Goal: Navigation & Orientation: Find specific page/section

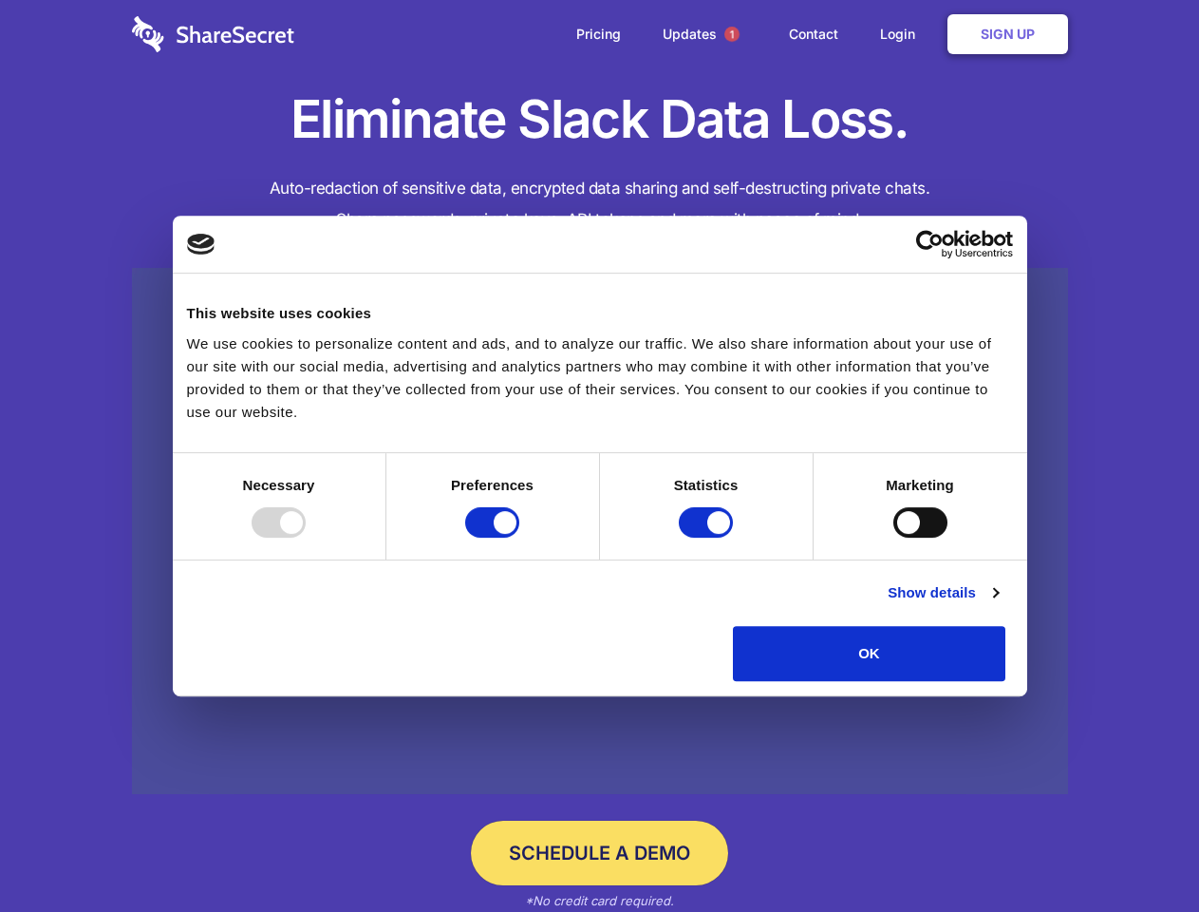
click at [306, 537] on div at bounding box center [279, 522] width 54 height 30
click at [519, 537] on input "Preferences" at bounding box center [492, 522] width 54 height 30
checkbox input "false"
click at [708, 537] on input "Statistics" at bounding box center [706, 522] width 54 height 30
checkbox input "false"
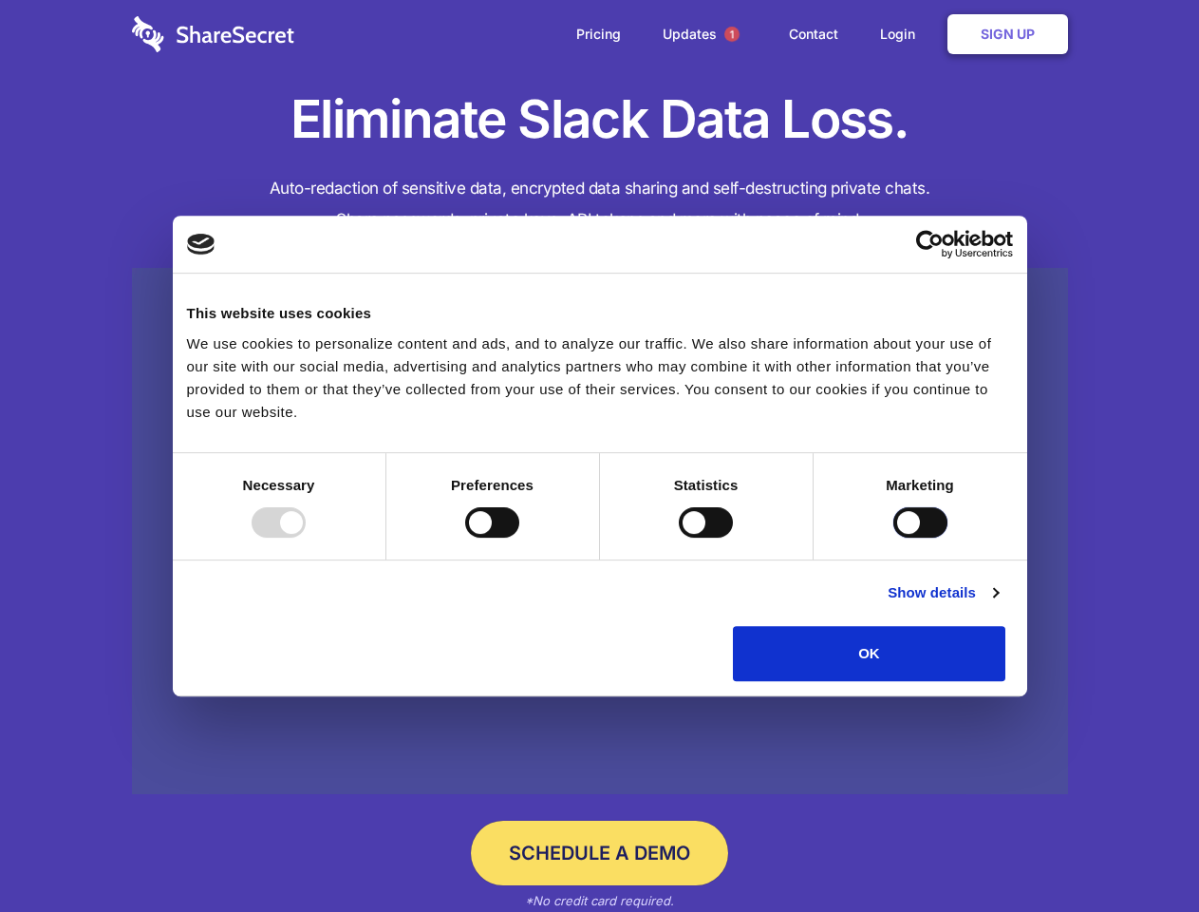
click at [894, 537] on input "Marketing" at bounding box center [921, 522] width 54 height 30
checkbox input "true"
click at [998, 604] on link "Show details" at bounding box center [943, 592] width 110 height 23
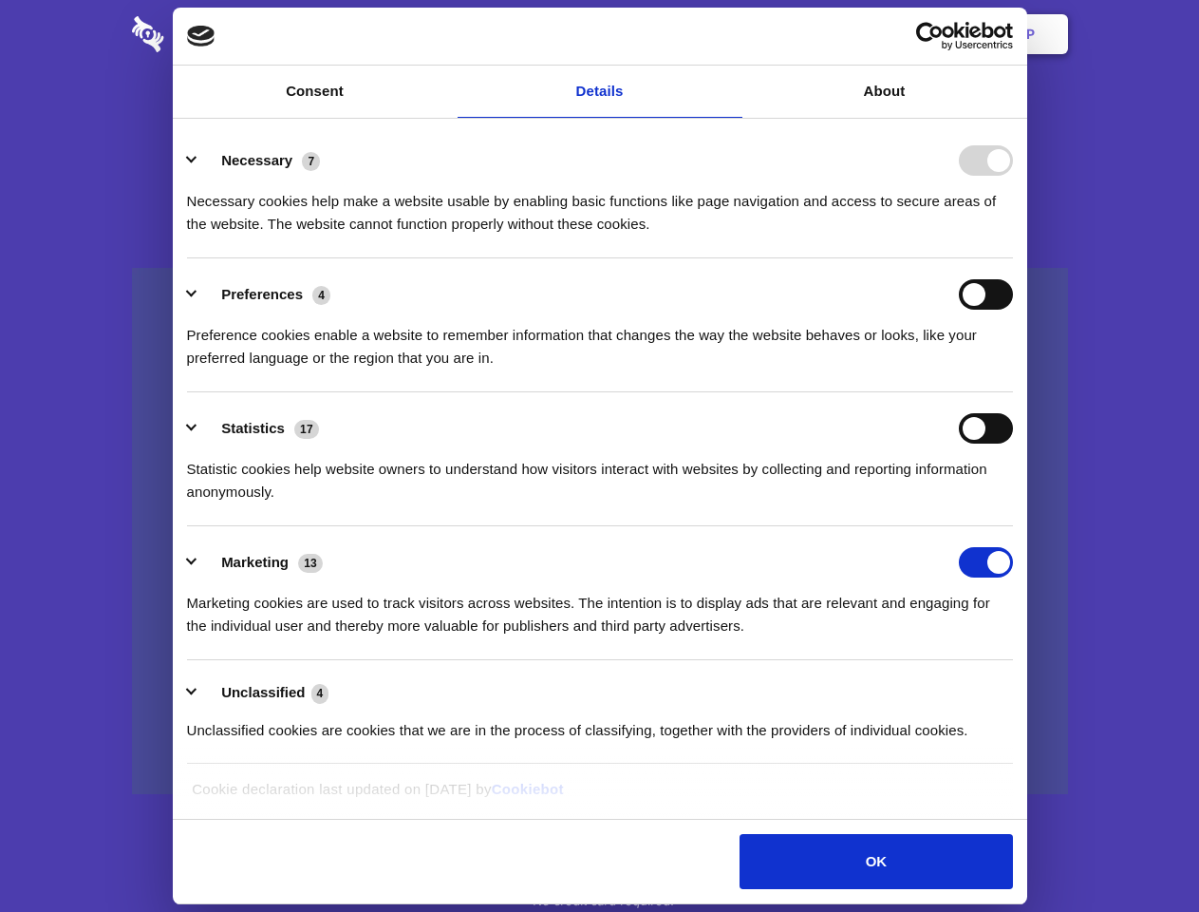
click at [1013, 258] on li "Necessary 7 Necessary cookies help make a website usable by enabling basic func…" at bounding box center [600, 191] width 826 height 134
click at [731, 34] on span "1" at bounding box center [732, 34] width 15 height 15
